Goal: Communication & Community: Answer question/provide support

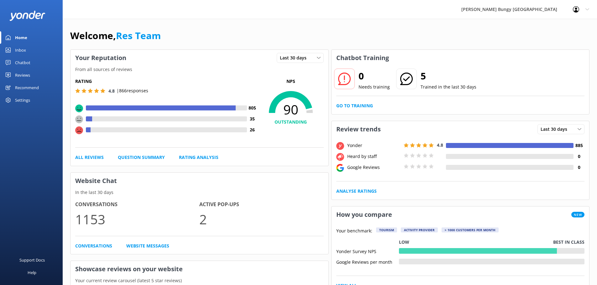
click at [29, 51] on link "Inbox" at bounding box center [31, 50] width 63 height 13
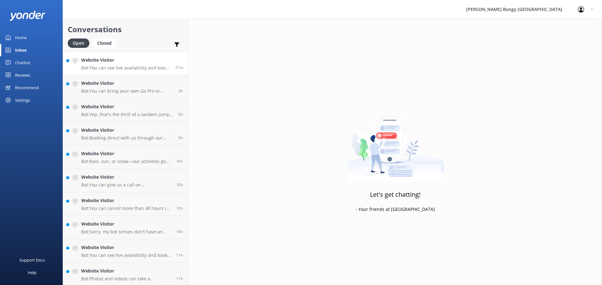
click at [142, 73] on link "Website Visitor Bot: You can see live availability and book all of our experien…" at bounding box center [125, 64] width 125 height 24
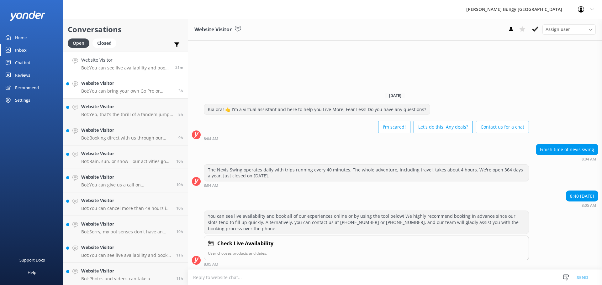
click at [163, 93] on p "Bot: You can bring your own Go Pro or action camera for our Taupo and Queenstow…" at bounding box center [127, 91] width 92 height 6
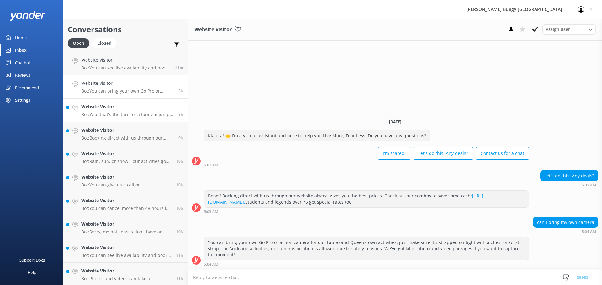
click at [146, 107] on h4 "Website Visitor" at bounding box center [127, 106] width 92 height 7
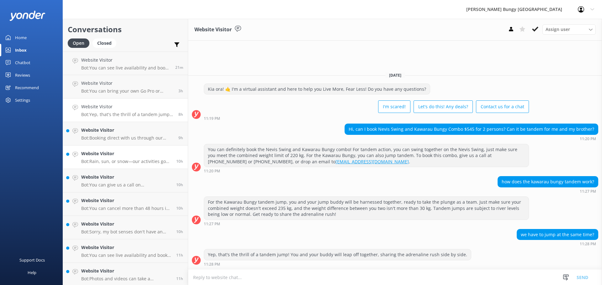
click at [113, 154] on h4 "Website Visitor" at bounding box center [126, 153] width 90 height 7
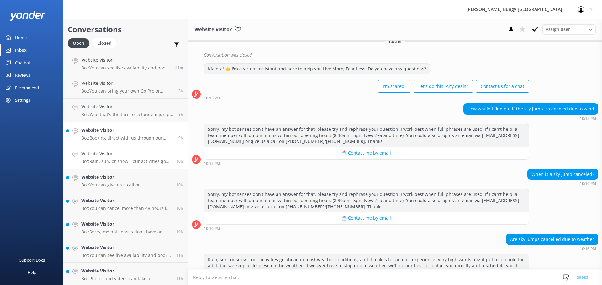
scroll to position [302, 0]
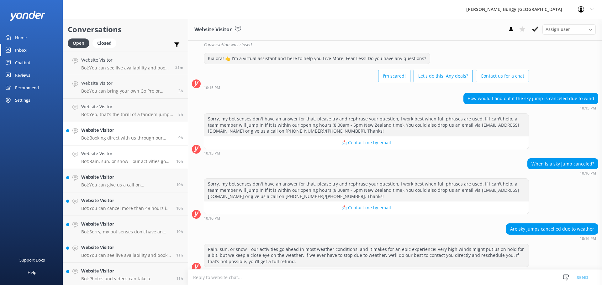
click at [121, 128] on h4 "Website Visitor" at bounding box center [127, 130] width 92 height 7
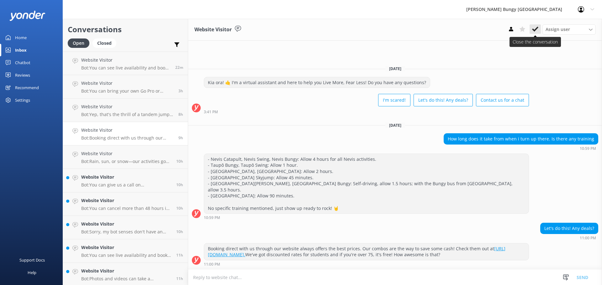
click at [538, 27] on button at bounding box center [534, 28] width 11 height 9
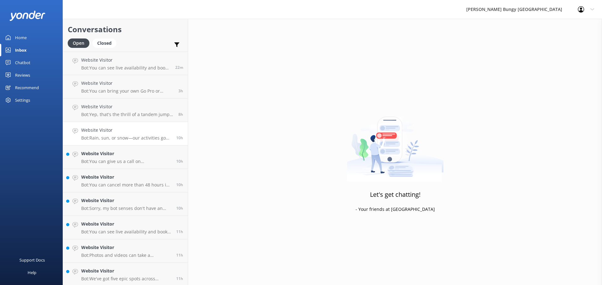
click at [133, 136] on p "Bot: Rain, sun, or snow—our activities go ahead in most weather conditions, and…" at bounding box center [126, 138] width 90 height 6
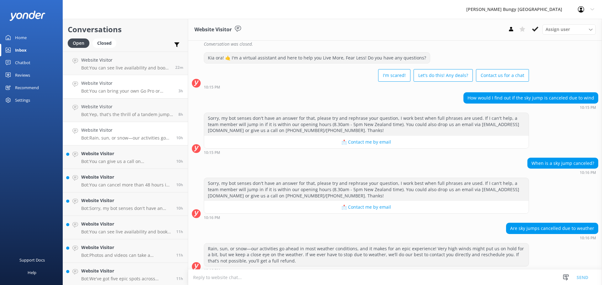
click at [141, 86] on h4 "Website Visitor" at bounding box center [127, 83] width 92 height 7
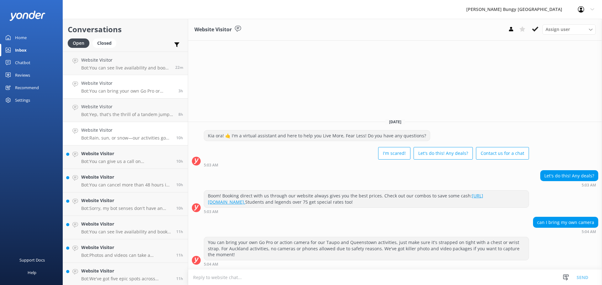
click at [147, 127] on h4 "Website Visitor" at bounding box center [126, 130] width 90 height 7
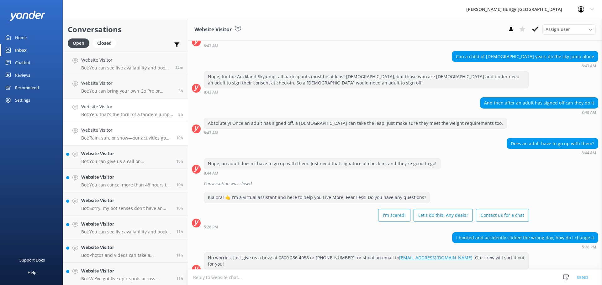
click at [144, 116] on p "Bot: Yep, that's the thrill of a tandem jump! You and your buddy will leap off …" at bounding box center [127, 115] width 92 height 6
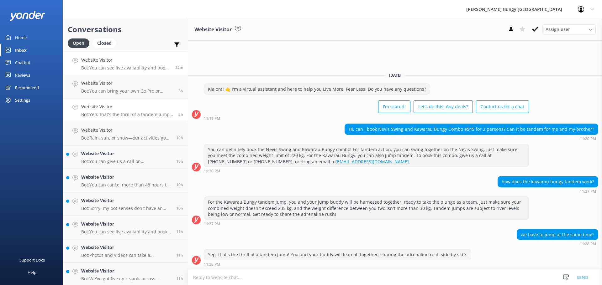
click at [136, 75] on link "Website Visitor Bot: You can see live availability and book all of our experien…" at bounding box center [125, 64] width 125 height 24
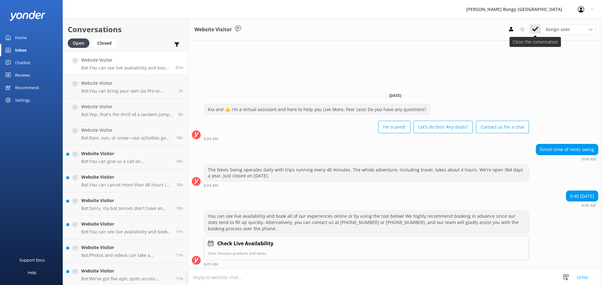
click at [533, 27] on icon at bounding box center [535, 29] width 6 height 6
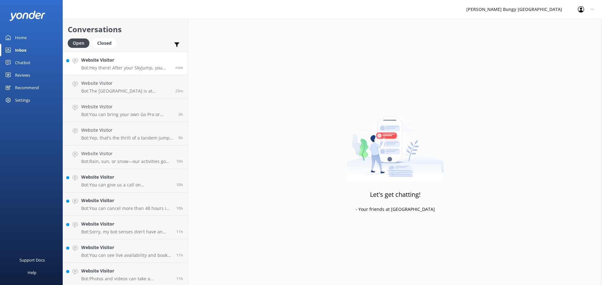
click at [106, 59] on h4 "Website Visitor" at bounding box center [125, 60] width 89 height 7
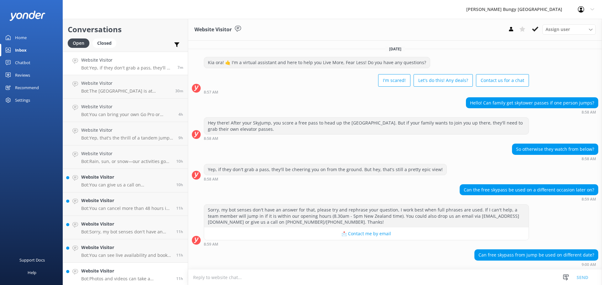
scroll to position [45, 0]
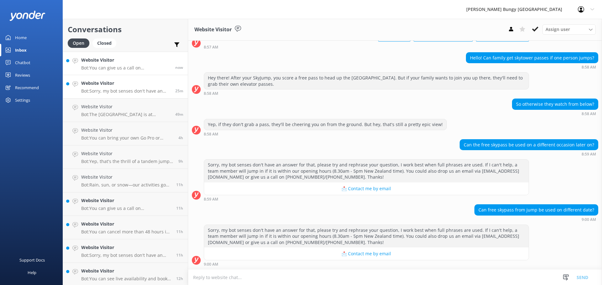
click at [153, 55] on link "Website Visitor Bot: You can give us a call on 0800 286 4958 or +64 3 450 1300 …" at bounding box center [125, 64] width 125 height 24
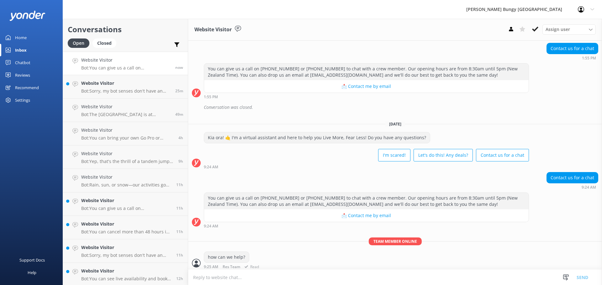
scroll to position [104, 0]
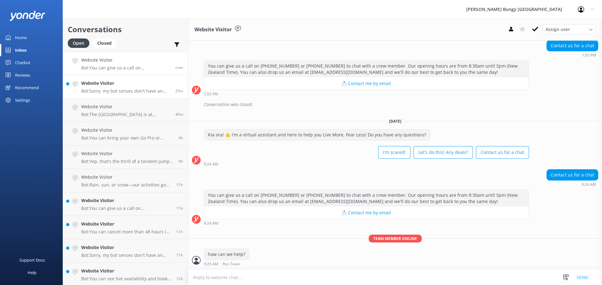
click at [125, 79] on link "Website Visitor Bot: Sorry, my bot senses don't have an answer for that, please…" at bounding box center [125, 87] width 125 height 24
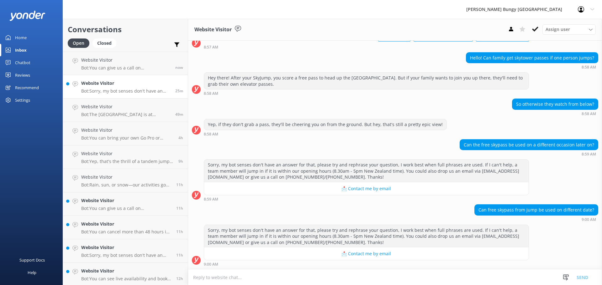
scroll to position [45, 0]
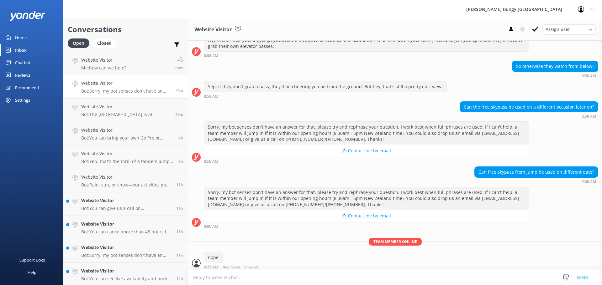
scroll to position [86, 0]
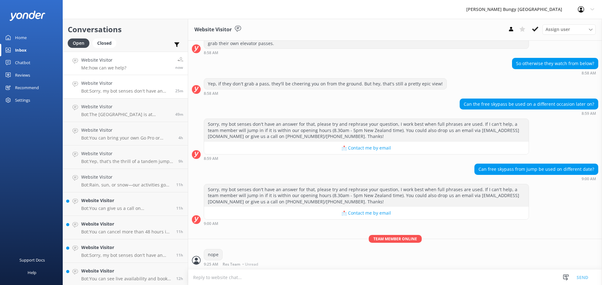
click at [119, 65] on div "Website Visitor Me: how can we help?" at bounding box center [103, 63] width 45 height 13
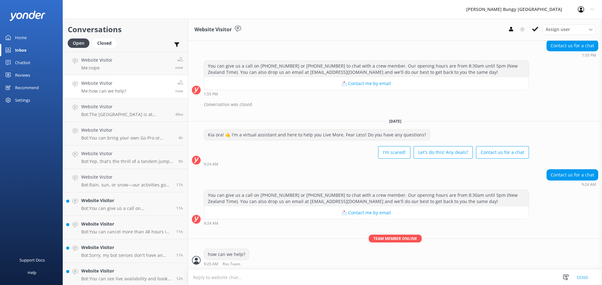
scroll to position [124, 0]
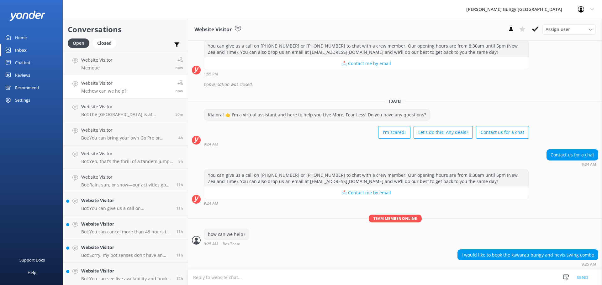
click at [452, 279] on textarea at bounding box center [395, 277] width 414 height 15
type textarea "nice"
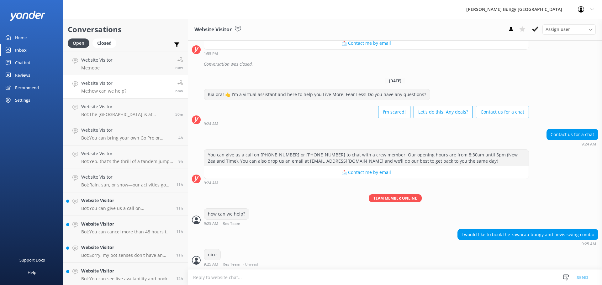
scroll to position [144, 0]
click at [452, 279] on textarea at bounding box center [395, 277] width 414 height 15
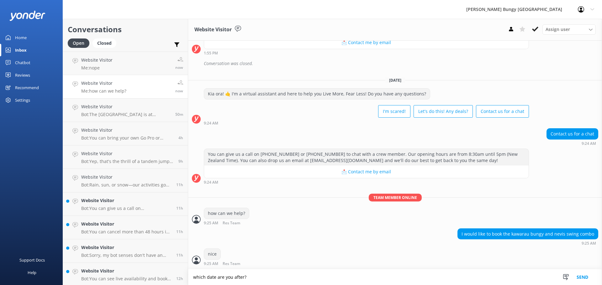
type textarea "which date are you after?"
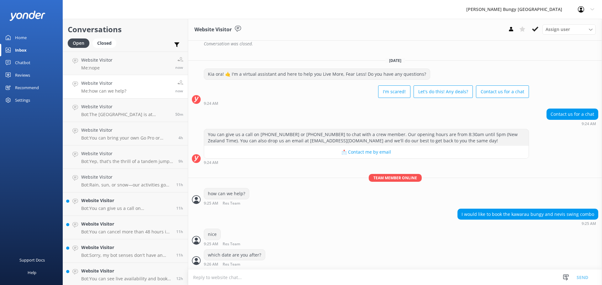
scroll to position [165, 0]
click at [162, 106] on h4 "Website Visitor" at bounding box center [125, 106] width 89 height 7
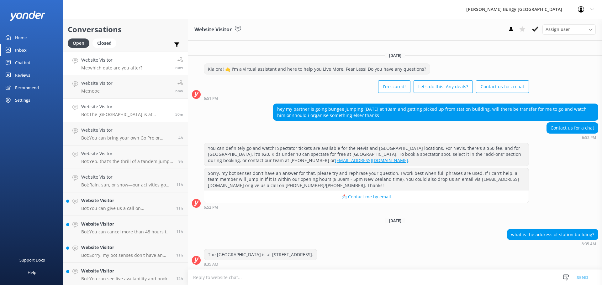
click at [131, 60] on h4 "Website Visitor" at bounding box center [111, 60] width 61 height 7
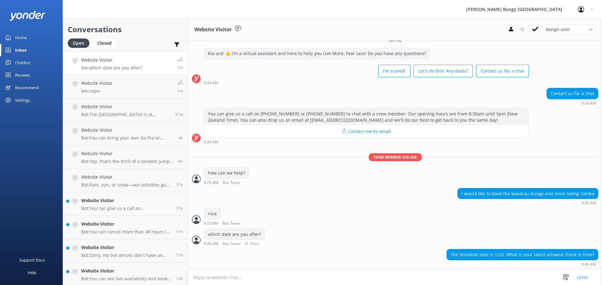
scroll to position [200, 0]
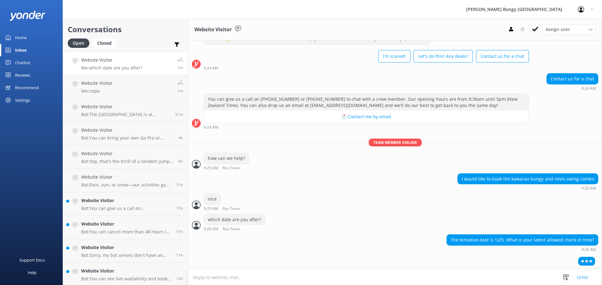
click at [466, 279] on textarea at bounding box center [395, 277] width 414 height 15
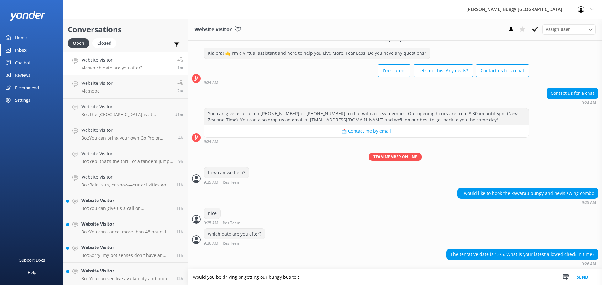
scroll to position [200, 0]
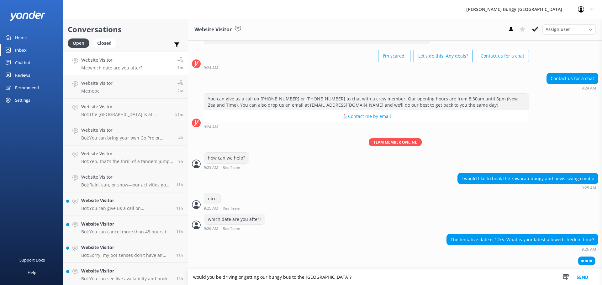
type textarea "would you be driving or getting our bungy bus to the [GEOGRAPHIC_DATA]?"
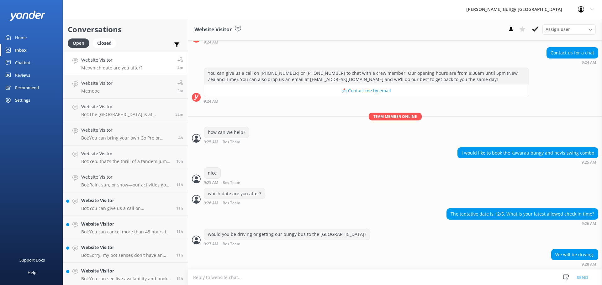
scroll to position [239, 0]
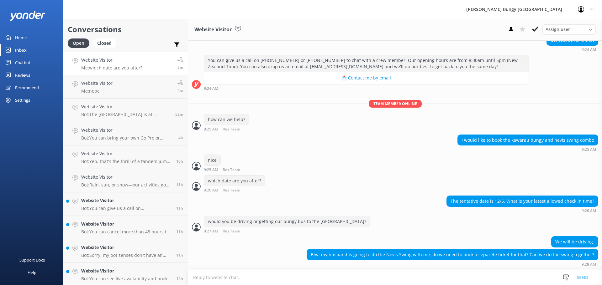
click at [436, 275] on textarea at bounding box center [395, 277] width 414 height 15
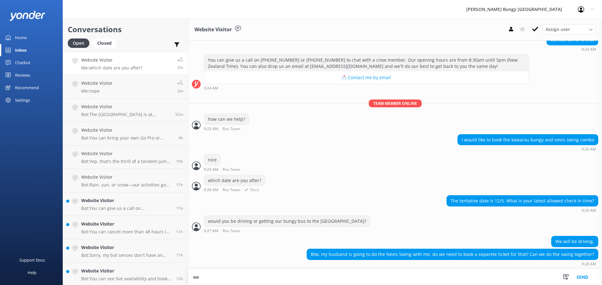
type textarea "w"
type textarea "yes, we would book him on for a swing as well"
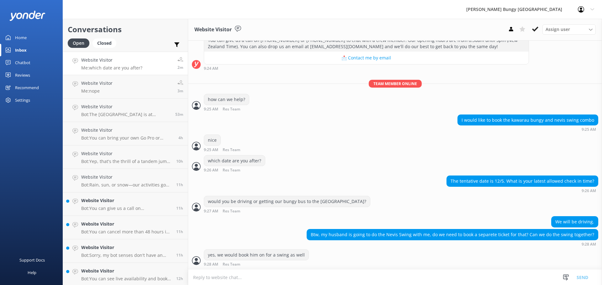
scroll to position [259, 0]
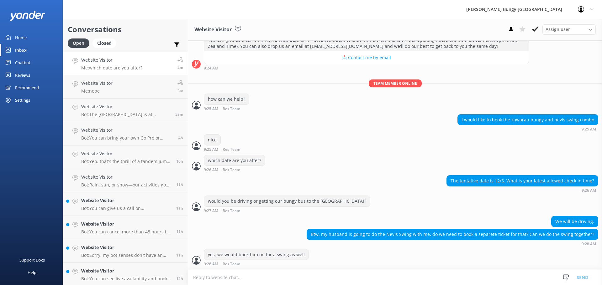
click at [402, 273] on textarea at bounding box center [395, 277] width 414 height 15
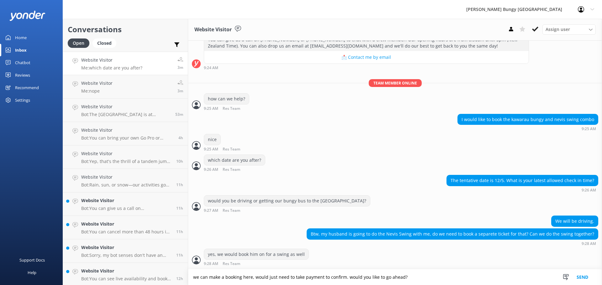
type textarea "we can make a booking here, would just need to take payment to confirm. would y…"
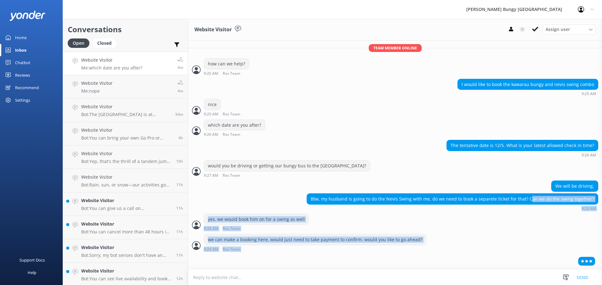
scroll to position [295, 0]
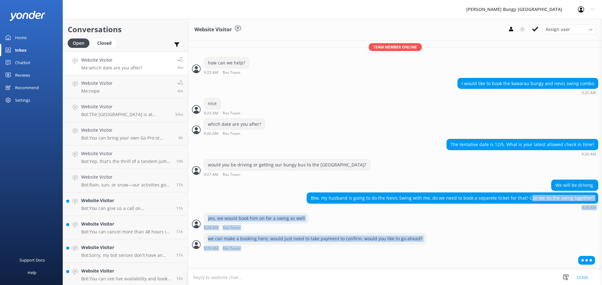
drag, startPoint x: 530, startPoint y: 204, endPoint x: 602, endPoint y: 274, distance: 100.6
click at [601, 274] on html "AJ Hackett Bungy New Zealand Profile Settings Logout Home Inbox Chatbot Content…" at bounding box center [301, 142] width 602 height 285
click at [517, 240] on div "we can make a booking here, would just need to take payment to confirm. would y…" at bounding box center [395, 241] width 414 height 17
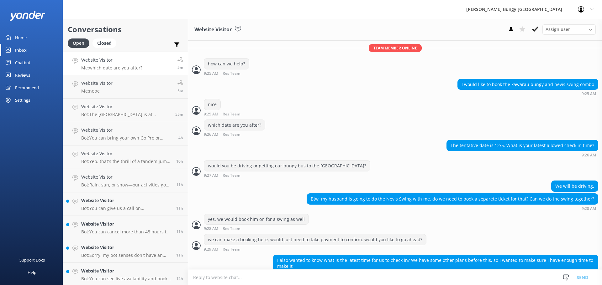
scroll to position [306, 0]
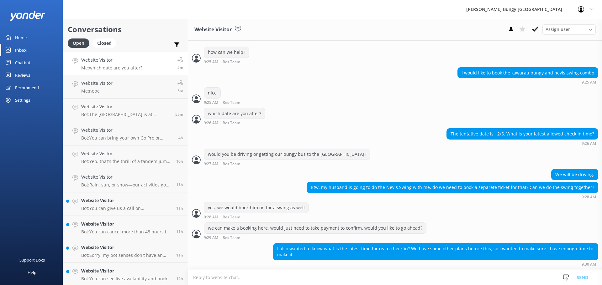
click at [296, 272] on textarea at bounding box center [395, 277] width 414 height 15
click at [254, 270] on textarea at bounding box center [395, 277] width 414 height 15
type textarea "c"
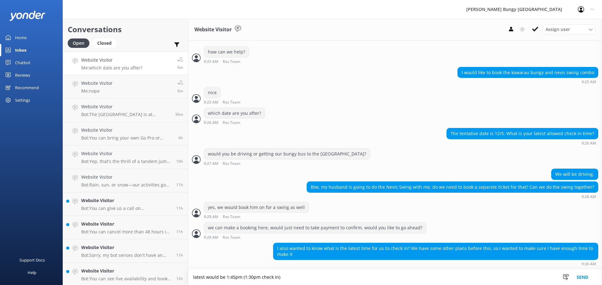
type textarea "latest would be 1:45pm (1:30pm check in)"
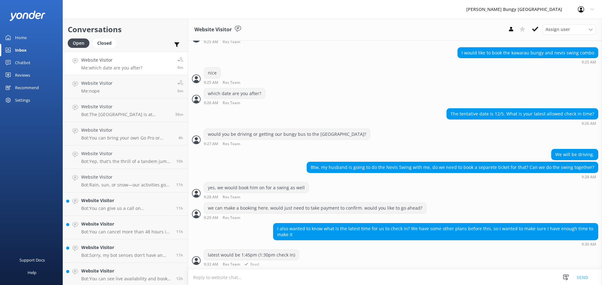
scroll to position [327, 0]
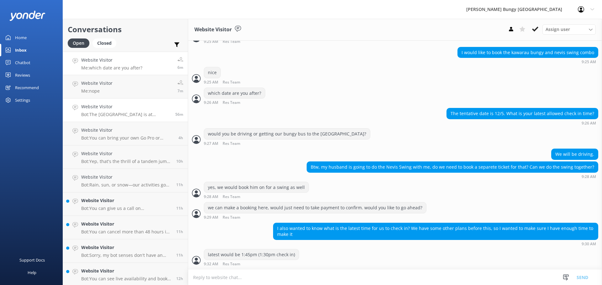
click at [108, 114] on p "Bot: The Station Building is at 25 Shotover St, Queenstown." at bounding box center [125, 115] width 89 height 6
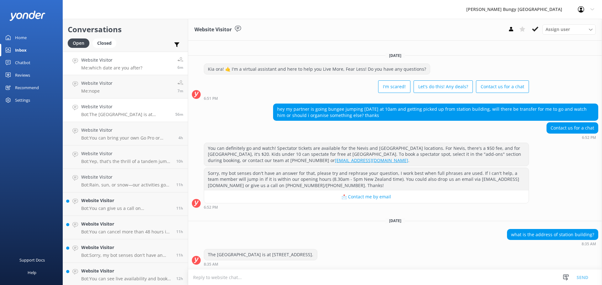
click at [100, 59] on h4 "Website Visitor" at bounding box center [111, 60] width 61 height 7
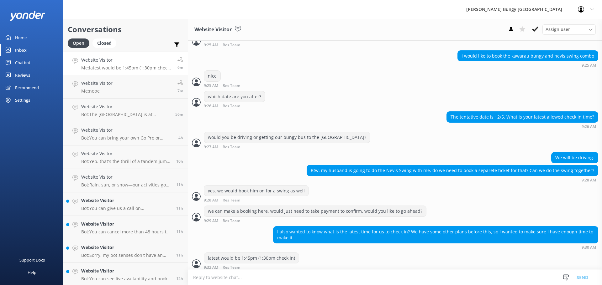
scroll to position [327, 0]
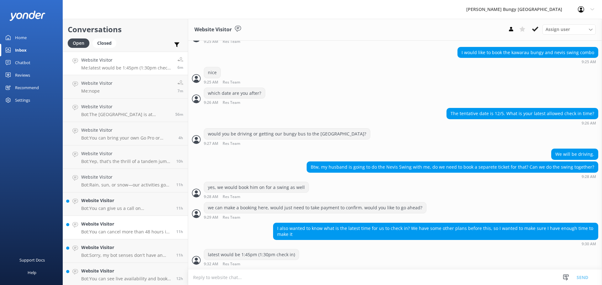
click at [118, 219] on link "Website Visitor Bot: You can cancel more than 48 hours in advance for a 100% re…" at bounding box center [125, 228] width 125 height 24
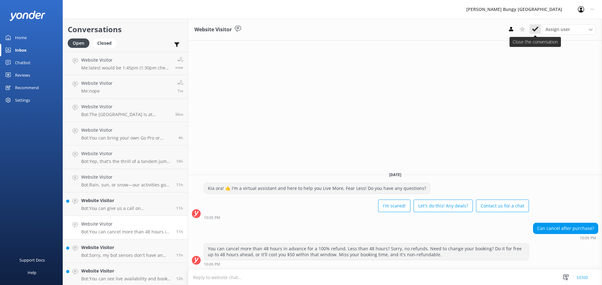
click at [533, 28] on icon at bounding box center [535, 29] width 6 height 6
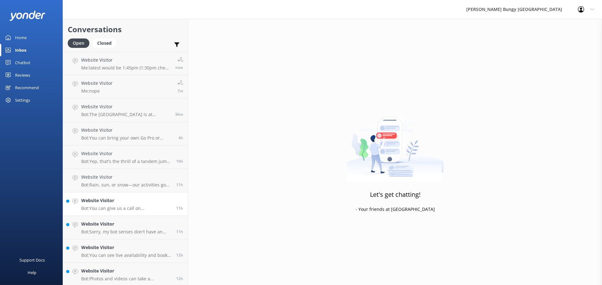
click at [160, 203] on h4 "Website Visitor" at bounding box center [126, 200] width 90 height 7
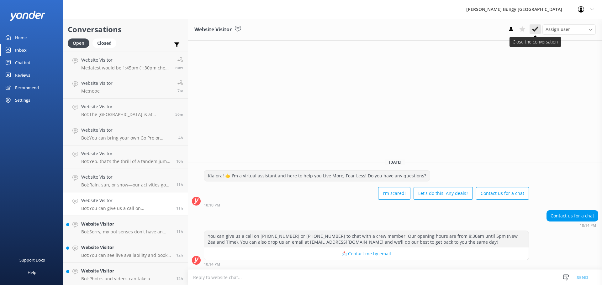
click at [533, 31] on icon at bounding box center [535, 29] width 6 height 6
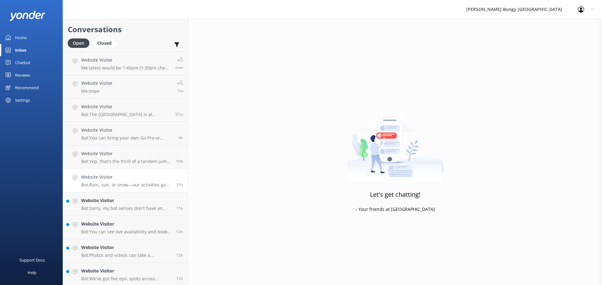
click at [116, 189] on link "Website Visitor Bot: Rain, sun, or snow—our activities go ahead in most weather…" at bounding box center [125, 181] width 125 height 24
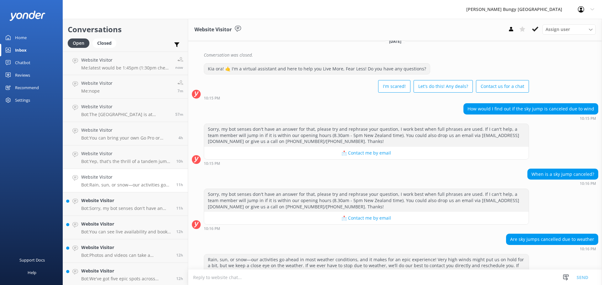
scroll to position [303, 0]
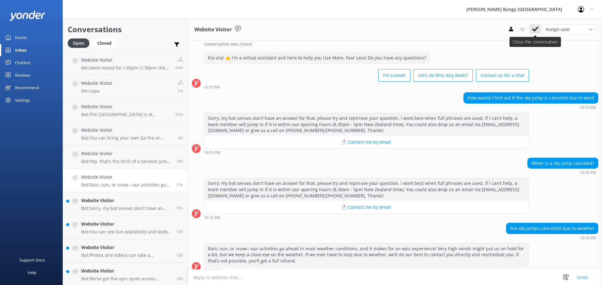
click at [535, 29] on icon at bounding box center [535, 29] width 6 height 6
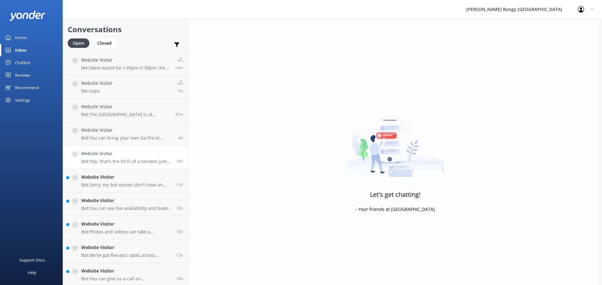
click at [104, 166] on link "Website Visitor Bot: Yep, that's the thrill of a tandem jump! You and your budd…" at bounding box center [125, 158] width 125 height 24
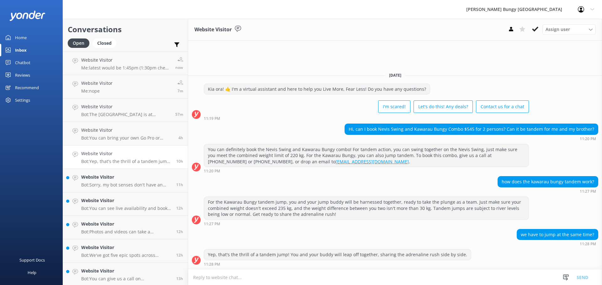
click at [540, 34] on div "Assign user Mike Voyce Michelle Gillard Tech Admin Dan Waugh Res Team Alanna He…" at bounding box center [550, 29] width 90 height 10
click at [533, 28] on icon at bounding box center [535, 29] width 6 height 6
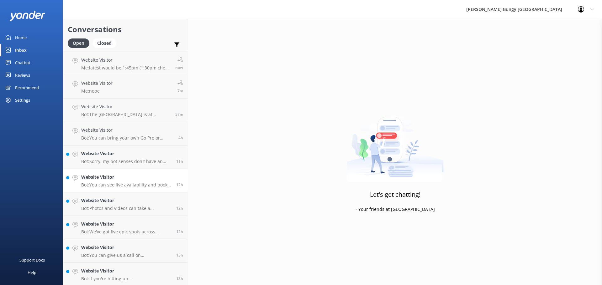
click at [100, 172] on link "Website Visitor Bot: You can see live availability and book all of our experien…" at bounding box center [125, 181] width 125 height 24
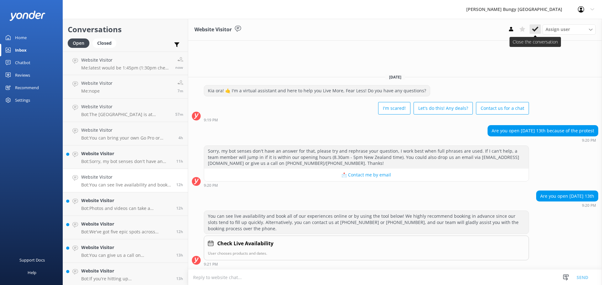
click at [534, 28] on icon at bounding box center [535, 29] width 6 height 6
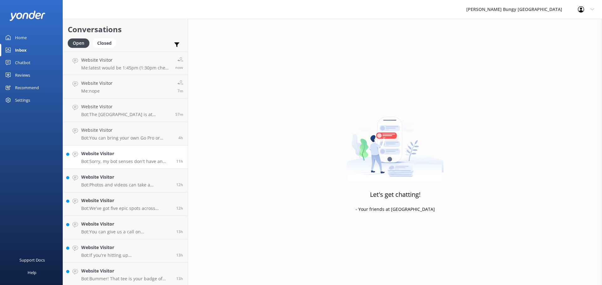
click at [107, 146] on link "Website Visitor Bot: Sorry, my bot senses don't have an answer for that, please…" at bounding box center [125, 158] width 125 height 24
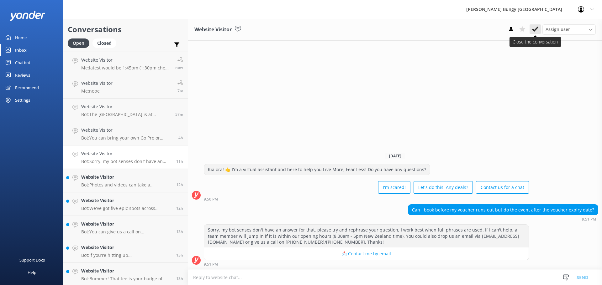
click at [532, 30] on icon at bounding box center [535, 29] width 6 height 6
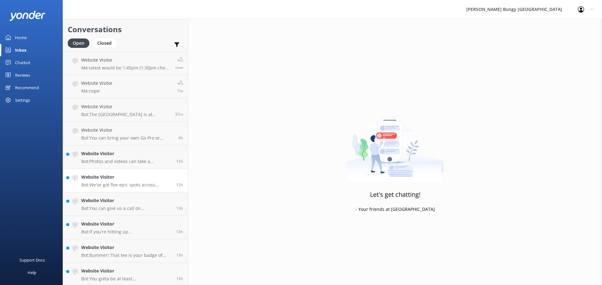
click at [97, 178] on h4 "Website Visitor" at bounding box center [126, 177] width 90 height 7
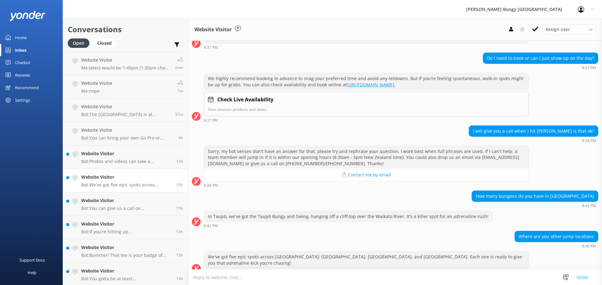
scroll to position [93, 0]
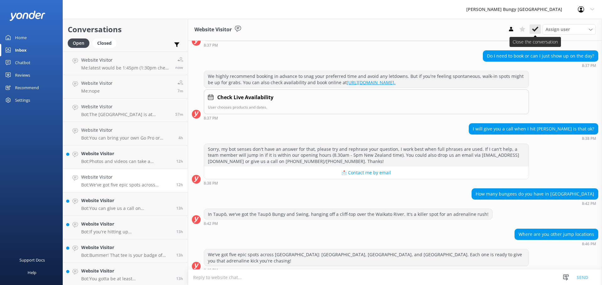
click at [536, 29] on use at bounding box center [535, 29] width 6 height 5
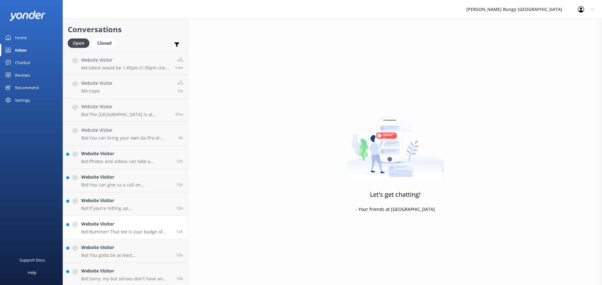
click at [126, 232] on p "Bot: Bummer! That tee is your badge of honor. Give our crew a shout at 0800 286…" at bounding box center [126, 232] width 90 height 6
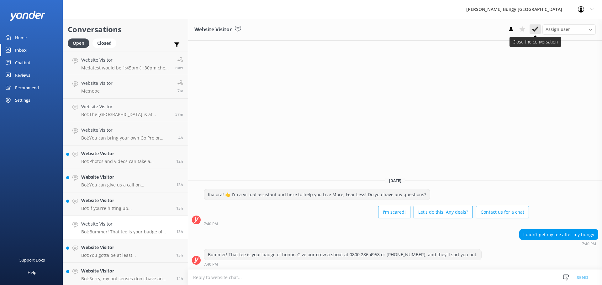
click at [534, 31] on use at bounding box center [535, 29] width 6 height 5
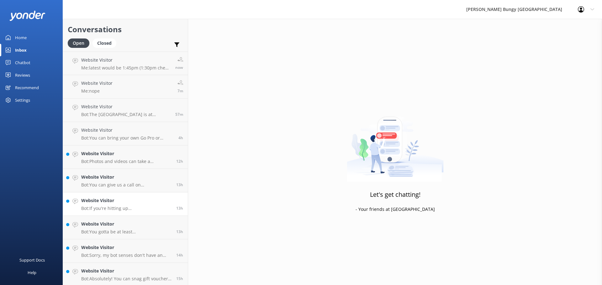
click at [100, 207] on p "Bot: If you're hitting up Kawarau Bridge, Taupo, or Auckland Harbour Bridge, yo…" at bounding box center [126, 209] width 90 height 6
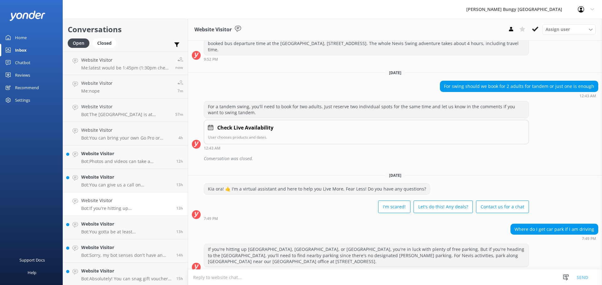
scroll to position [639, 0]
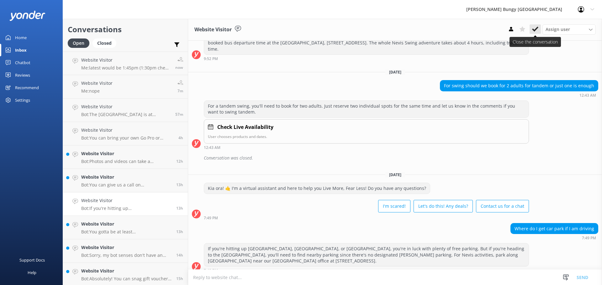
click at [536, 26] on button at bounding box center [534, 28] width 11 height 9
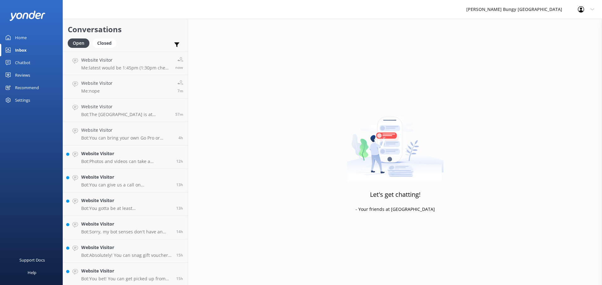
click at [101, 222] on h4 "Website Visitor" at bounding box center [126, 224] width 90 height 7
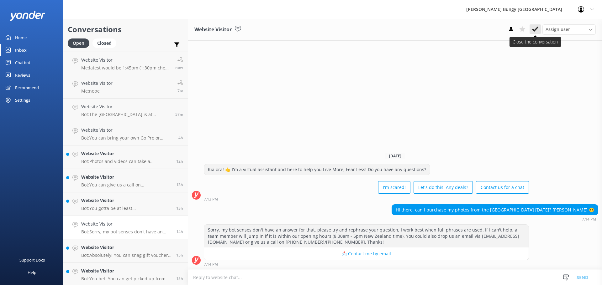
click at [533, 30] on use at bounding box center [535, 29] width 6 height 5
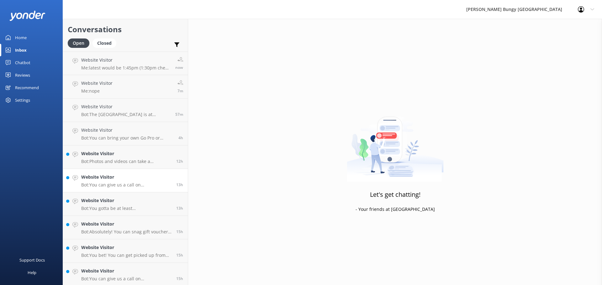
click at [150, 178] on h4 "Website Visitor" at bounding box center [126, 177] width 90 height 7
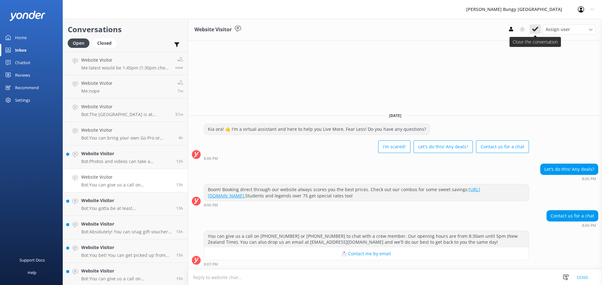
click at [532, 25] on button at bounding box center [534, 28] width 11 height 9
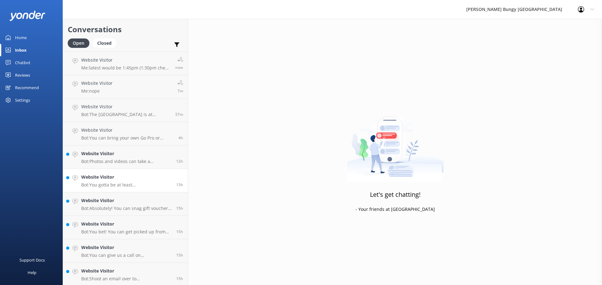
click at [125, 177] on h4 "Website Visitor" at bounding box center [126, 177] width 90 height 7
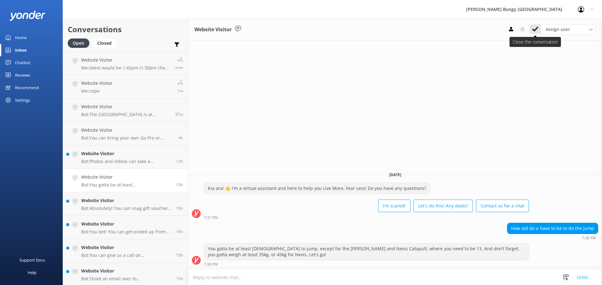
click at [532, 31] on icon at bounding box center [535, 29] width 6 height 6
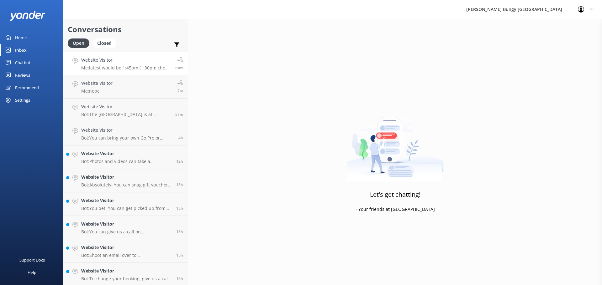
click at [113, 67] on p "Me: latest would be 1:45pm (1:30pm check in)" at bounding box center [125, 68] width 89 height 6
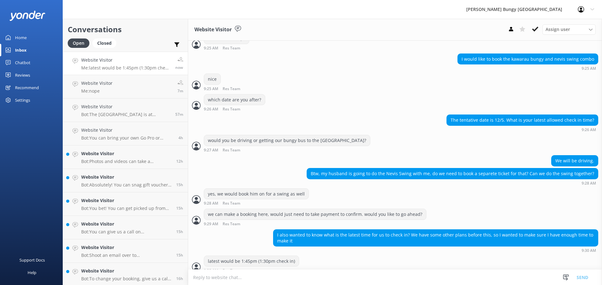
scroll to position [341, 0]
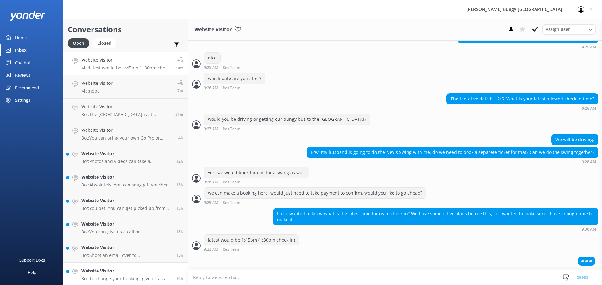
click at [104, 275] on div "Website Visitor Bot: To change your booking, give us a call at 0800 286 4958 or…" at bounding box center [126, 275] width 90 height 14
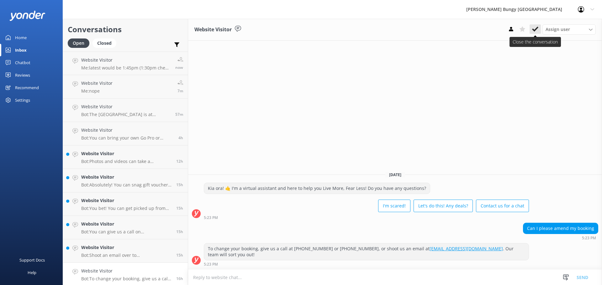
click at [530, 30] on button at bounding box center [534, 28] width 11 height 9
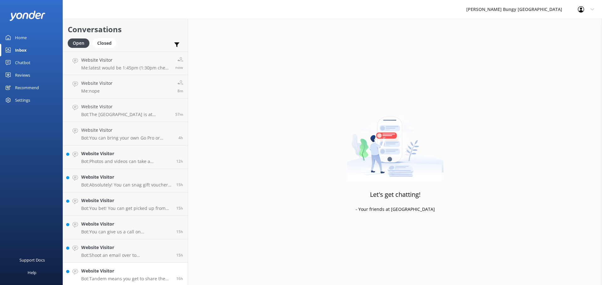
click at [141, 269] on h4 "Website Visitor" at bounding box center [126, 271] width 90 height 7
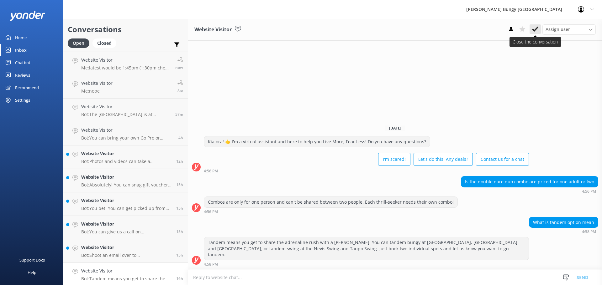
click at [533, 28] on icon at bounding box center [535, 29] width 6 height 6
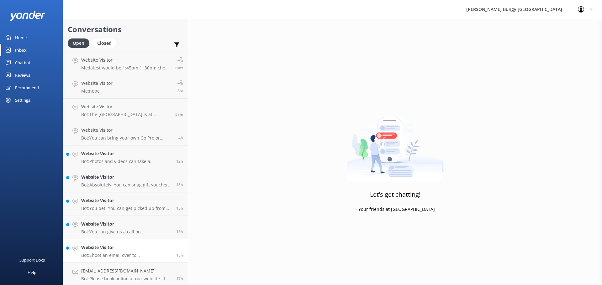
click at [159, 259] on link "Website Visitor Bot: Shoot an email over to info@bungy.co.nz, and they'll sort …" at bounding box center [125, 252] width 125 height 24
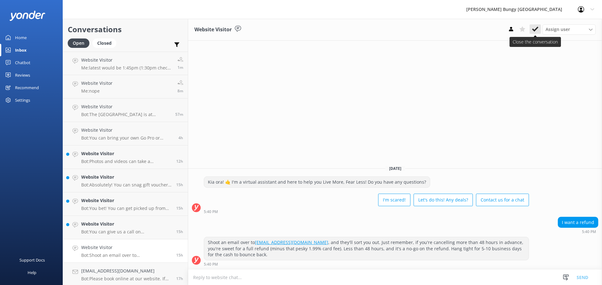
click at [536, 28] on use at bounding box center [535, 29] width 6 height 5
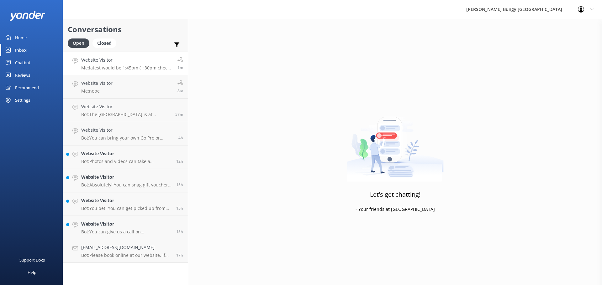
click at [145, 66] on p "Me: latest would be 1:45pm (1:30pm check in)" at bounding box center [126, 68] width 91 height 6
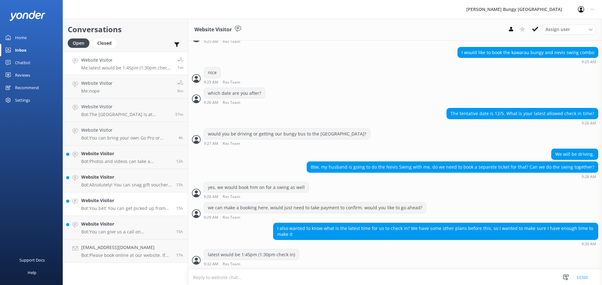
scroll to position [341, 0]
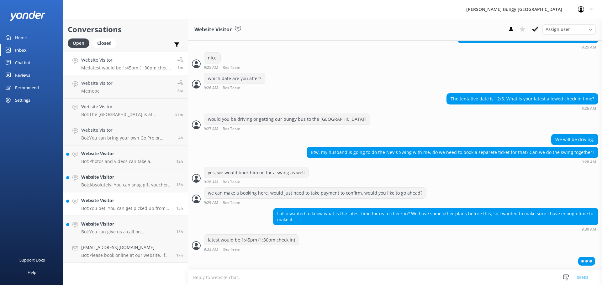
click at [114, 216] on link "Website Visitor Bot: You bet! You can get picked up from the Kawarau Bridge. Ju…" at bounding box center [125, 205] width 125 height 24
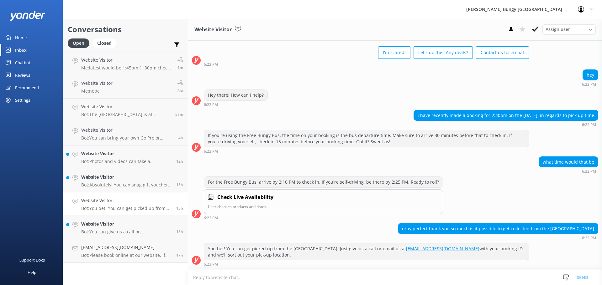
scroll to position [28, 0]
click at [537, 27] on use at bounding box center [535, 29] width 6 height 5
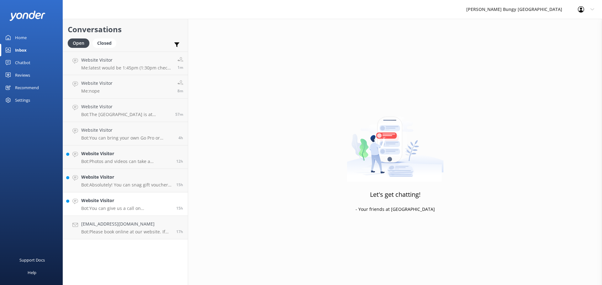
click at [107, 207] on p "Bot: You can give us a call on 0800 286 4958 or +64 3 450 1300 to chat with a c…" at bounding box center [126, 209] width 90 height 6
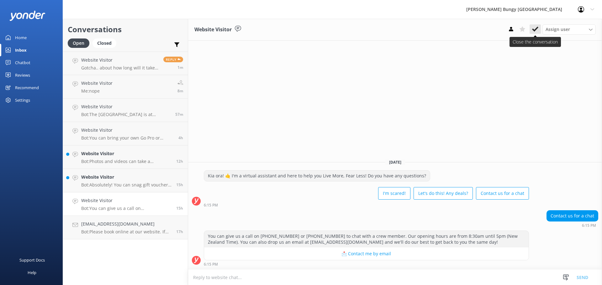
click at [532, 33] on button at bounding box center [534, 28] width 11 height 9
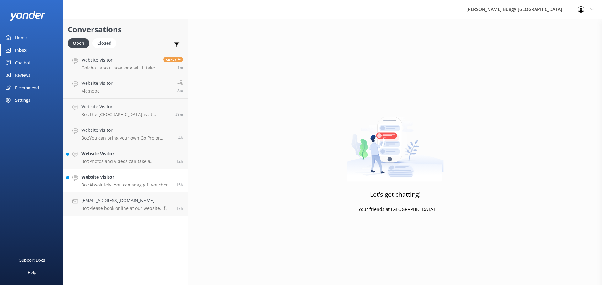
click at [105, 182] on div "Website Visitor Bot: Absolutely! You can snag gift vouchers at https://www.bung…" at bounding box center [126, 181] width 90 height 14
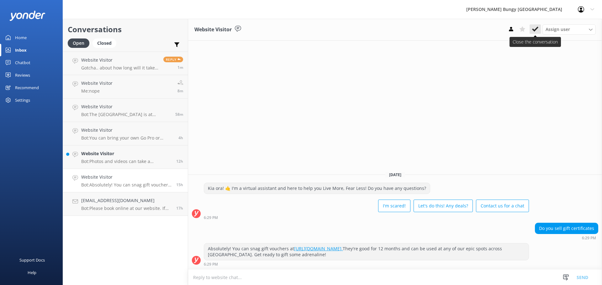
click at [538, 28] on icon at bounding box center [535, 29] width 6 height 6
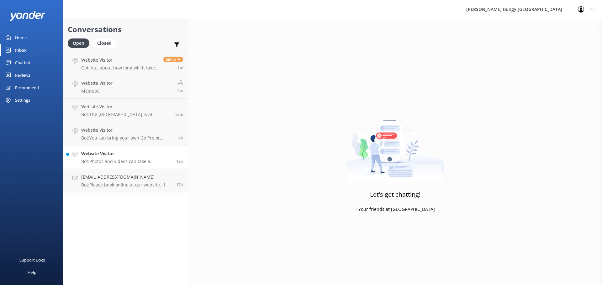
click at [82, 159] on p "Bot: Photos and videos can take a minimum of 24 hours to come through via email…" at bounding box center [126, 162] width 90 height 6
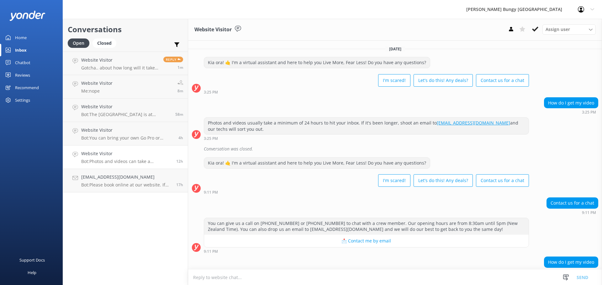
scroll to position [34, 0]
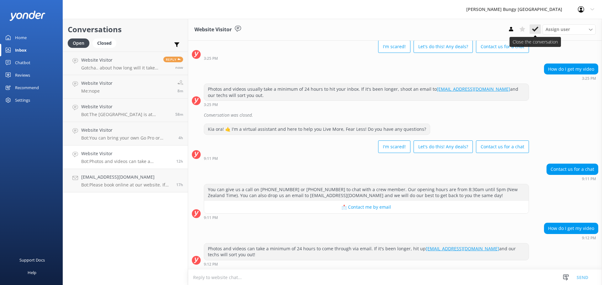
click at [538, 28] on icon at bounding box center [535, 29] width 6 height 6
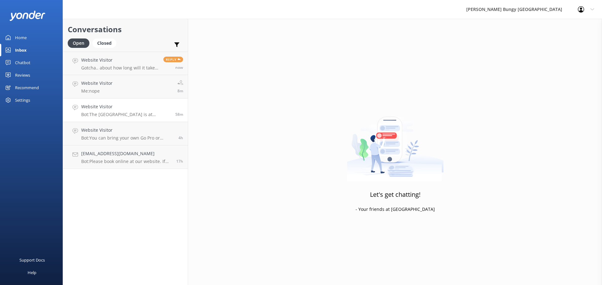
click at [88, 119] on link "Website Visitor Bot: The Station Building is at 25 Shotover St, Queenstown. 58m" at bounding box center [125, 111] width 125 height 24
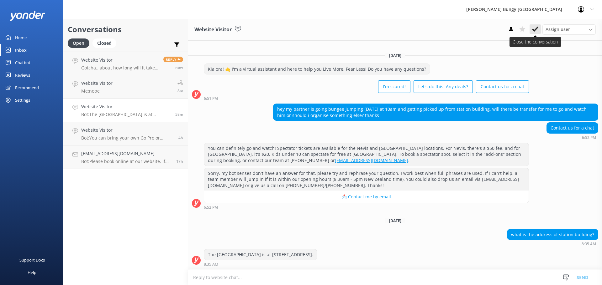
click at [536, 29] on use at bounding box center [535, 29] width 6 height 5
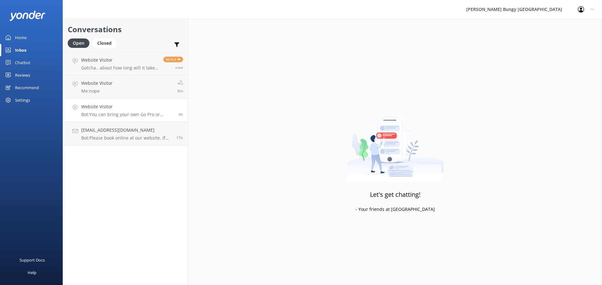
click at [133, 111] on div "Website Visitor Bot: You can bring your own Go Pro or action camera for our Tau…" at bounding box center [127, 110] width 92 height 14
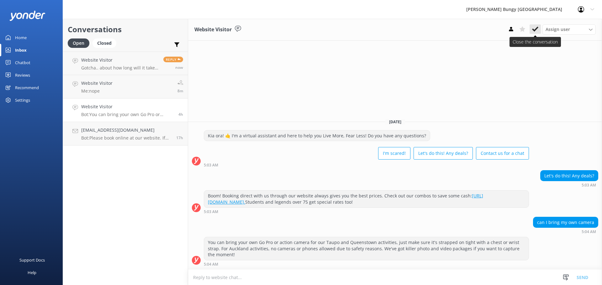
click at [537, 32] on icon at bounding box center [535, 29] width 6 height 6
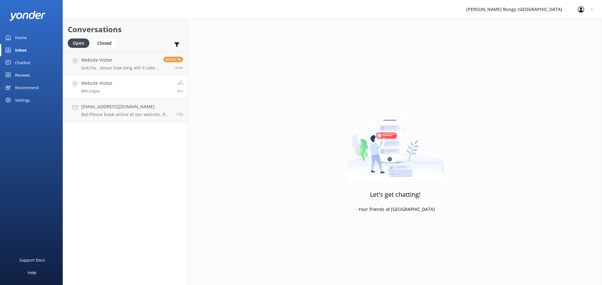
click at [122, 86] on link "Website Visitor Me: nope 8m" at bounding box center [125, 87] width 125 height 24
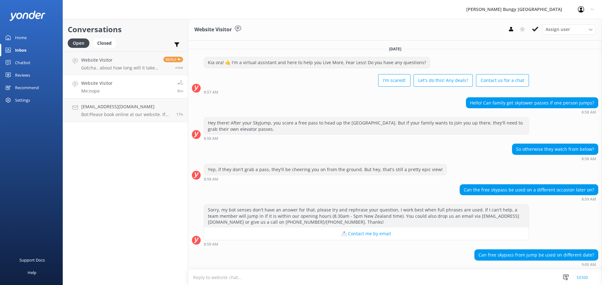
scroll to position [86, 0]
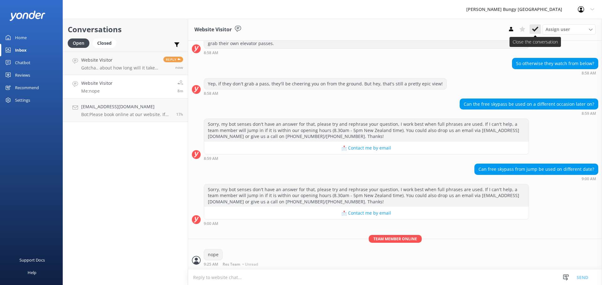
click at [533, 27] on icon at bounding box center [535, 29] width 6 height 6
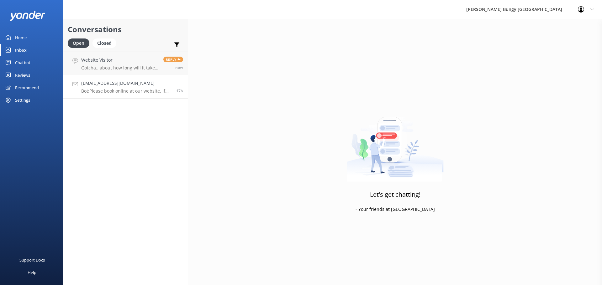
click at [135, 85] on h4 "[EMAIL_ADDRESS][DOMAIN_NAME]" at bounding box center [126, 83] width 90 height 7
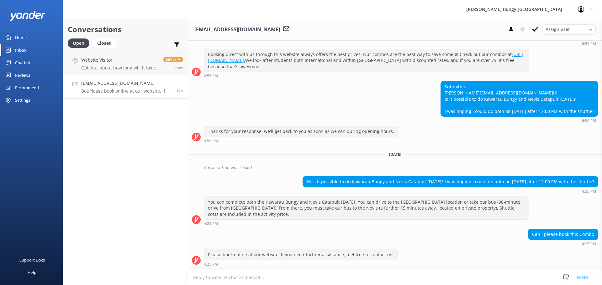
scroll to position [253, 0]
click at [135, 61] on h4 "Website Visitor" at bounding box center [119, 60] width 77 height 7
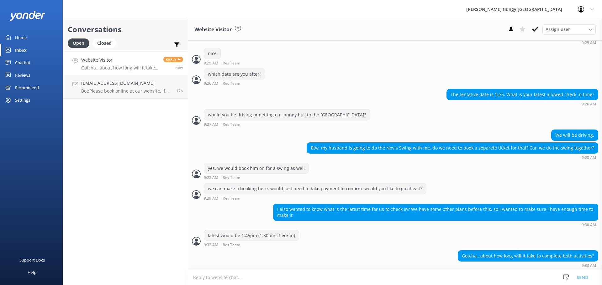
scroll to position [347, 0]
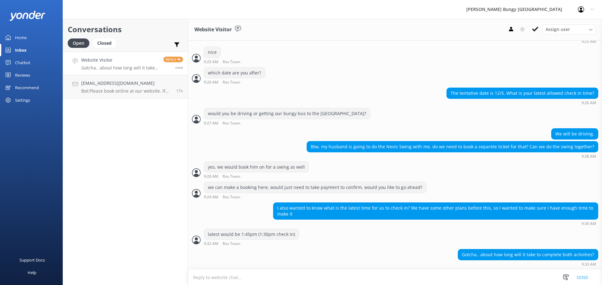
click at [443, 277] on textarea at bounding box center [395, 277] width 414 height 15
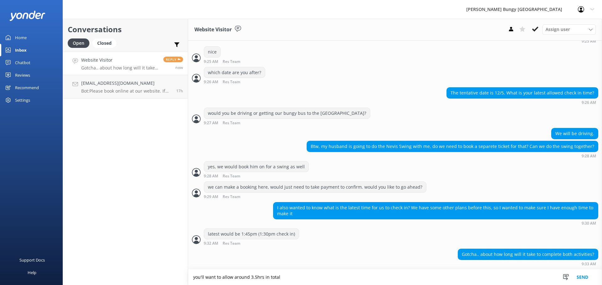
type textarea "you'll want to allow around 3.5hrs in total"
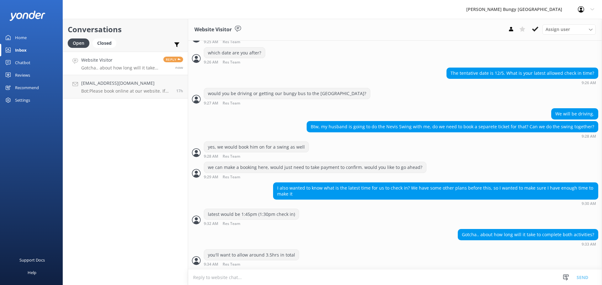
scroll to position [367, 0]
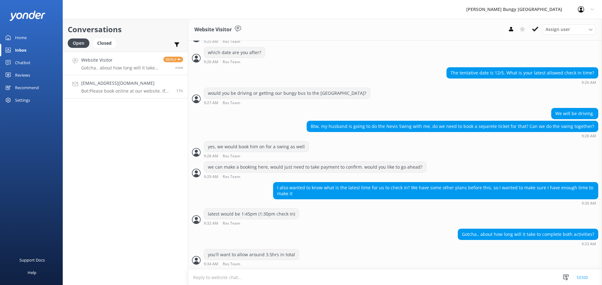
click at [84, 87] on div "rtridan@gmail.com Bot: Please book online at our website. If you need further a…" at bounding box center [126, 87] width 90 height 14
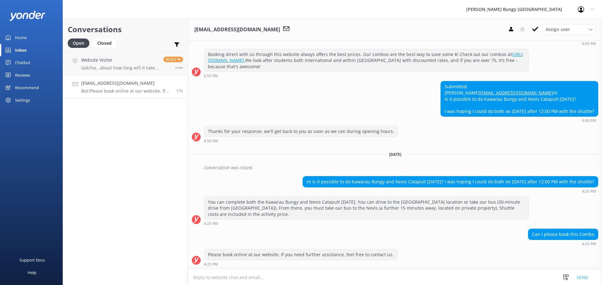
click at [357, 274] on textarea at bounding box center [395, 277] width 414 height 15
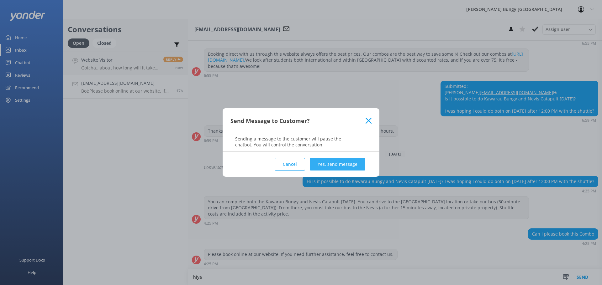
type textarea "hiya"
click at [351, 159] on button "Yes, send message" at bounding box center [337, 164] width 55 height 13
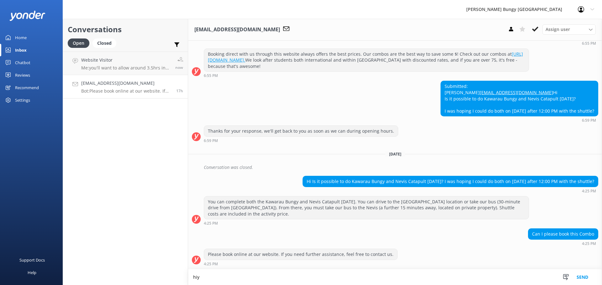
scroll to position [253, 0]
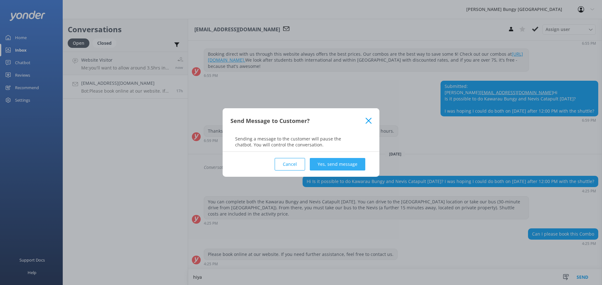
type textarea "hiya"
click at [339, 169] on button "Yes, send message" at bounding box center [337, 164] width 55 height 13
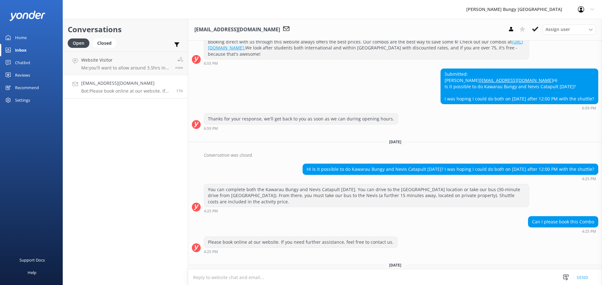
scroll to position [305, 0]
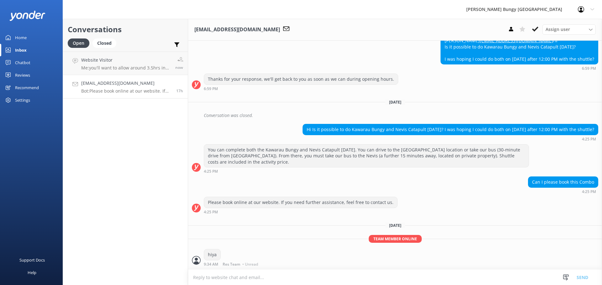
click at [259, 279] on textarea at bounding box center [395, 277] width 414 height 15
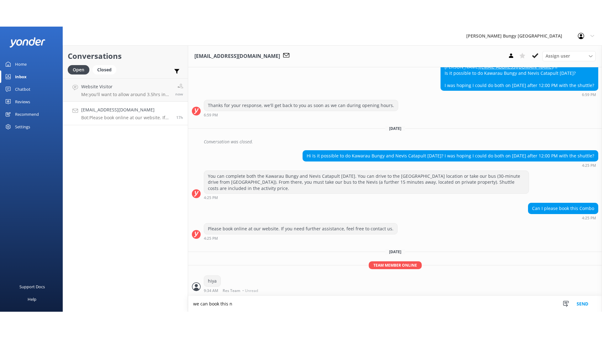
scroll to position [253, 0]
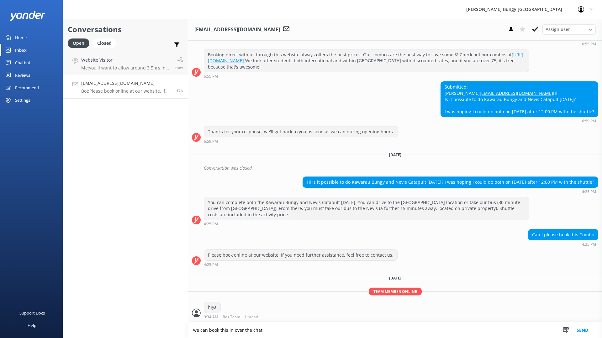
type textarea "we can book this in over the chat"
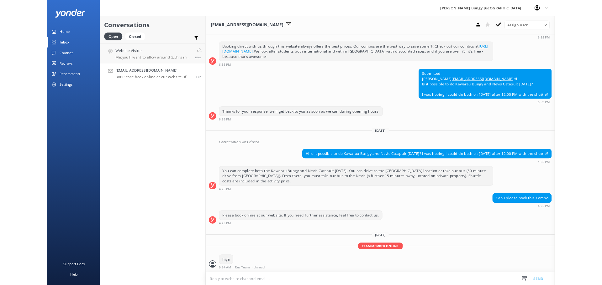
scroll to position [273, 0]
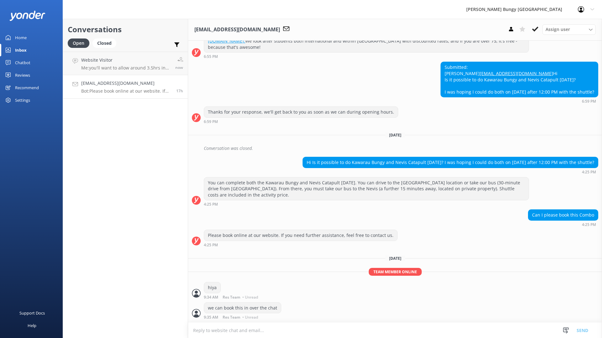
click at [258, 285] on textarea at bounding box center [395, 330] width 414 height 15
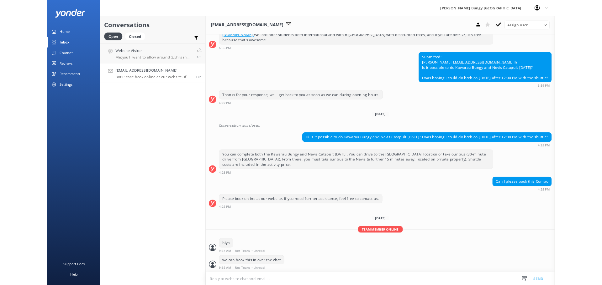
scroll to position [306, 0]
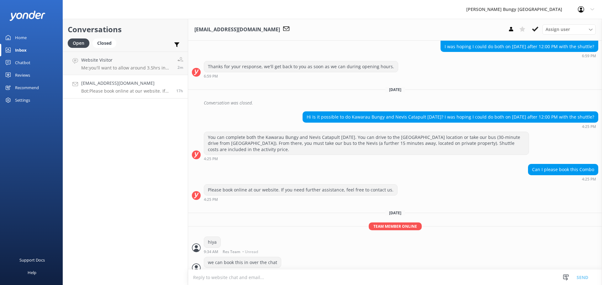
click at [416, 273] on textarea at bounding box center [395, 277] width 414 height 15
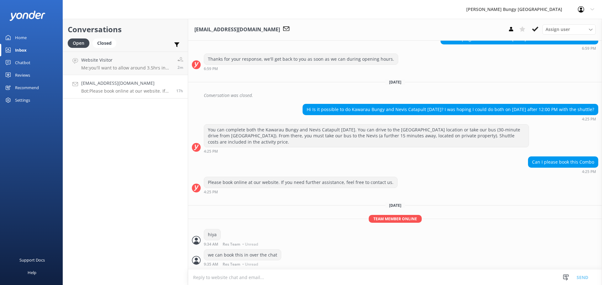
scroll to position [326, 0]
click at [113, 68] on p "Me: you'll want to allow around 3.5hrs in total" at bounding box center [126, 68] width 91 height 6
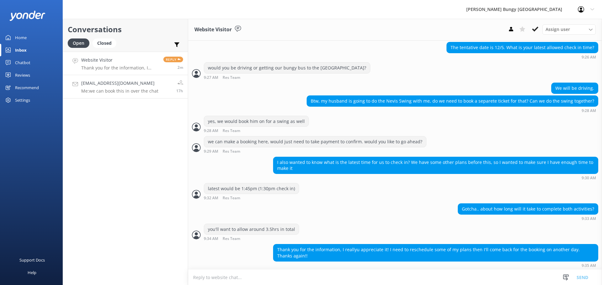
scroll to position [394, 0]
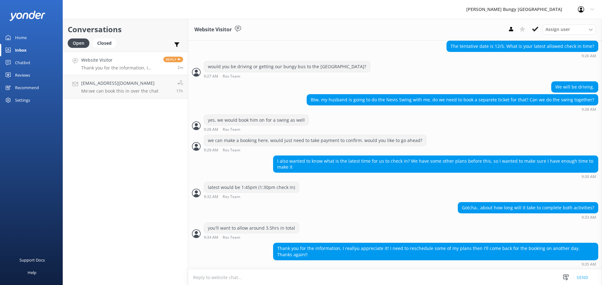
click at [449, 281] on textarea at bounding box center [395, 277] width 414 height 15
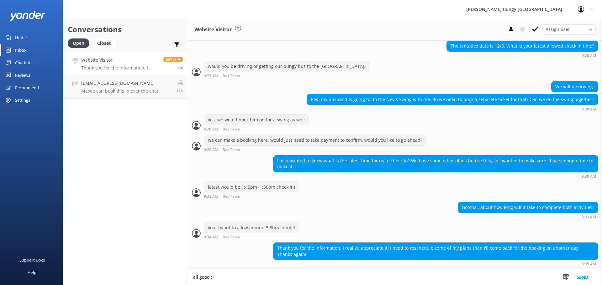
type textarea "all good :)"
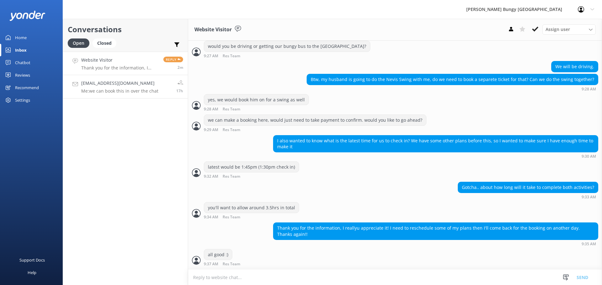
click at [139, 87] on div "rtridan@gmail.com Me: we can book this in over the chat" at bounding box center [119, 87] width 77 height 14
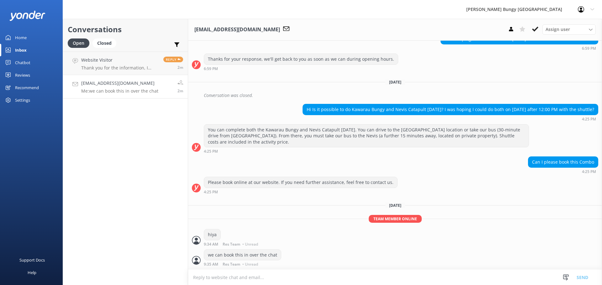
scroll to position [326, 0]
click at [315, 273] on textarea at bounding box center [395, 277] width 414 height 15
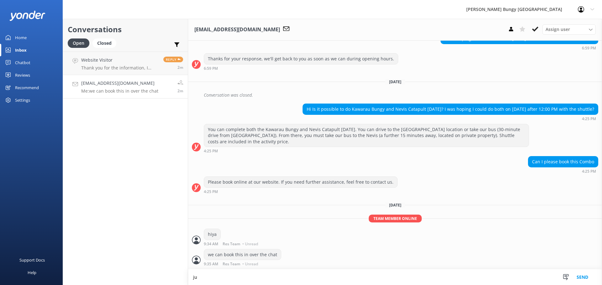
scroll to position [326, 0]
type textarea "jump on any time between 8:30am-5pm NZT and someone will assist :)"
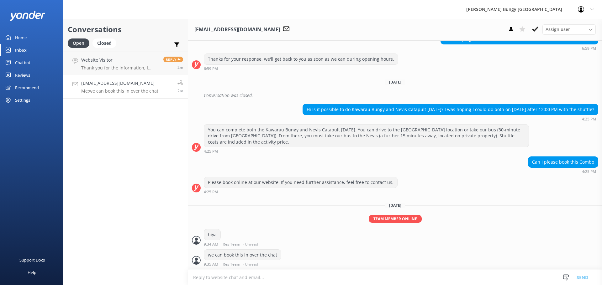
scroll to position [346, 0]
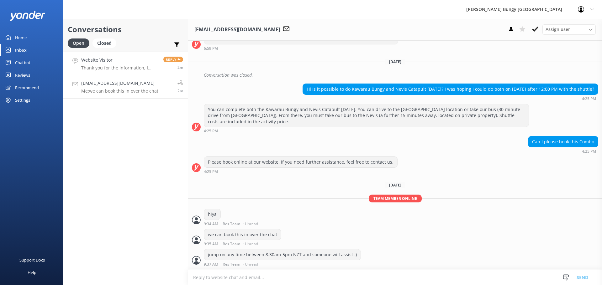
click at [128, 68] on p "Thank you for the information, I reallyu appreciate it! I need to reschedule so…" at bounding box center [119, 68] width 77 height 6
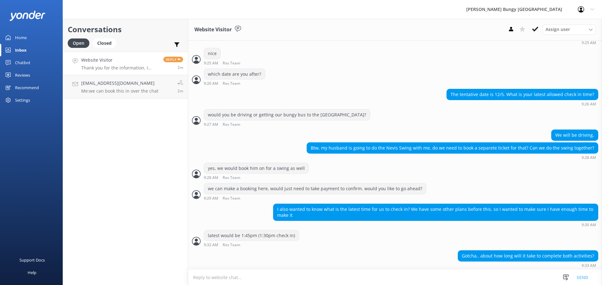
scroll to position [414, 0]
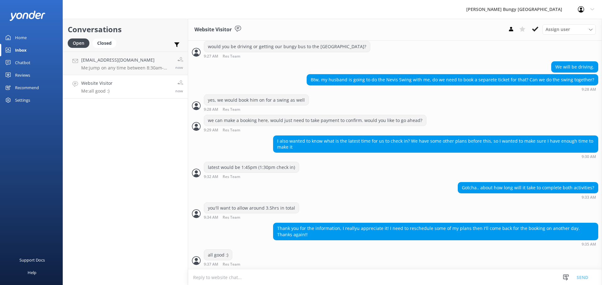
scroll to position [414, 0]
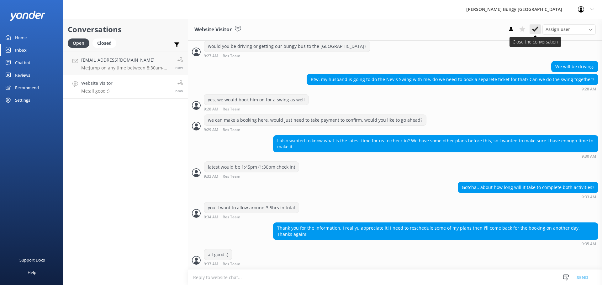
click at [533, 28] on icon at bounding box center [535, 29] width 6 height 6
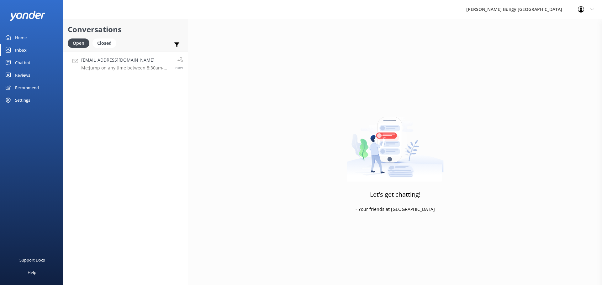
click at [180, 53] on link "[EMAIL_ADDRESS][DOMAIN_NAME] Me: jump on any time between 8:30am-5pm NZT and so…" at bounding box center [125, 64] width 125 height 24
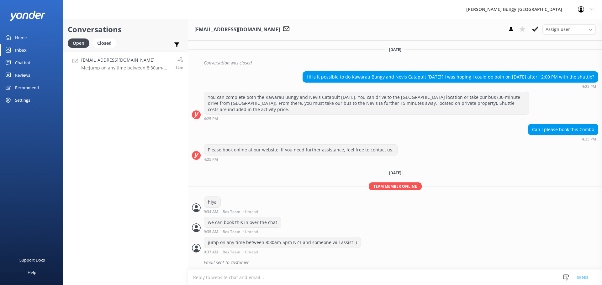
scroll to position [359, 0]
